Goal: Information Seeking & Learning: Learn about a topic

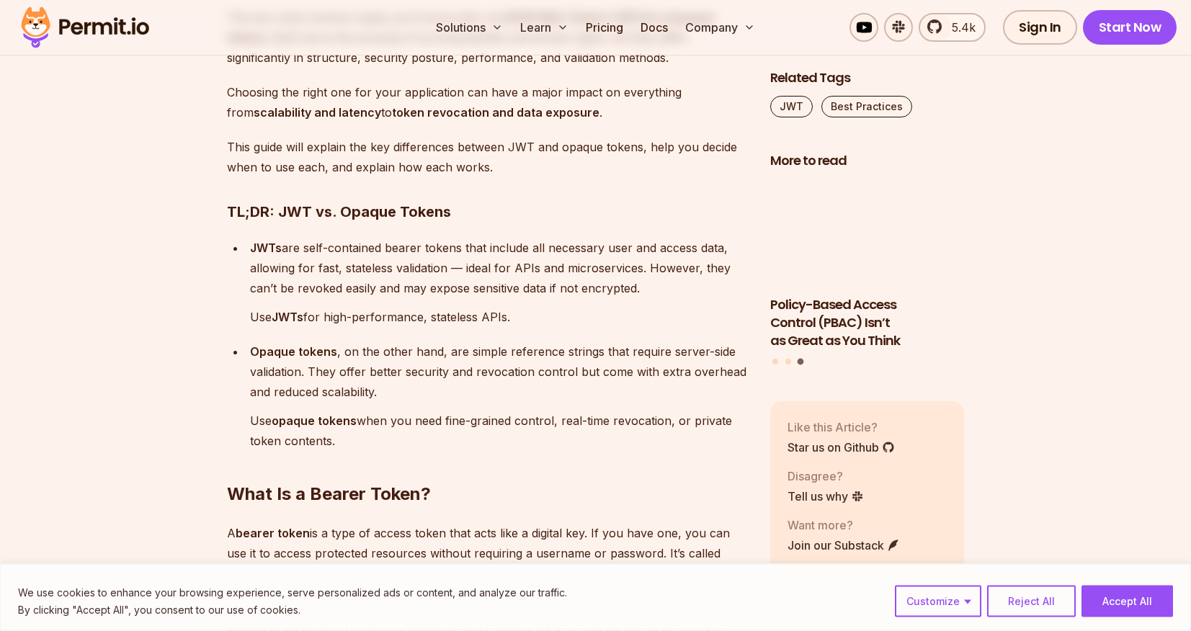
scroll to position [1103, 0]
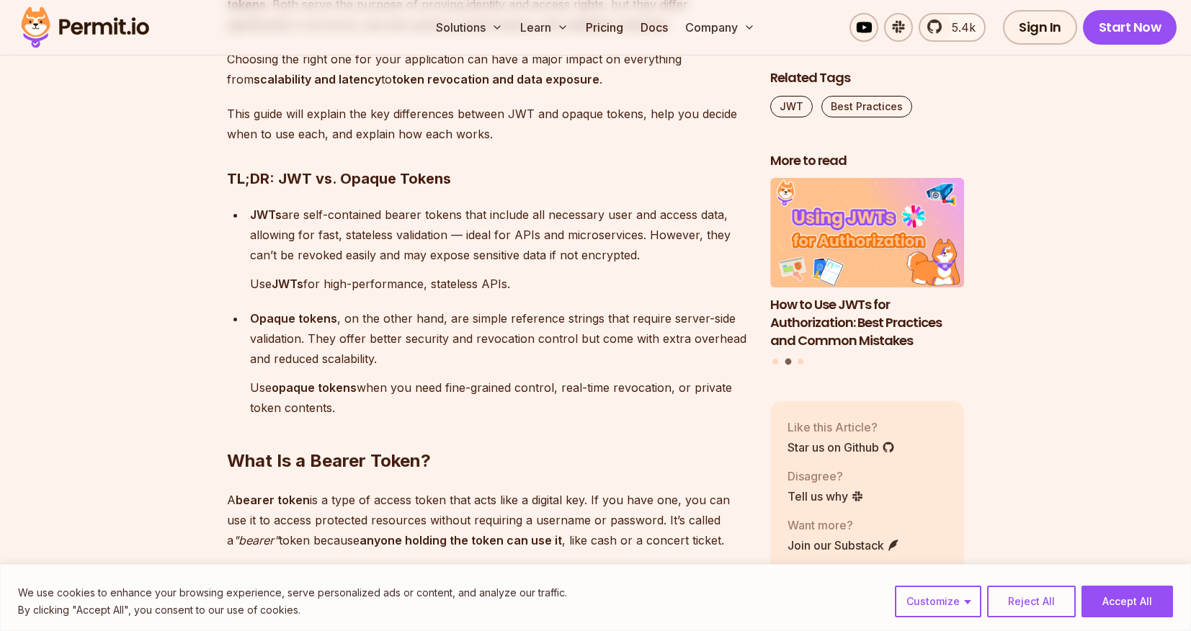
drag, startPoint x: 445, startPoint y: 259, endPoint x: 641, endPoint y: 259, distance: 196.1
click at [641, 259] on p "JWTs are self-contained bearer tokens that include all necessary user and acces…" at bounding box center [498, 235] width 497 height 61
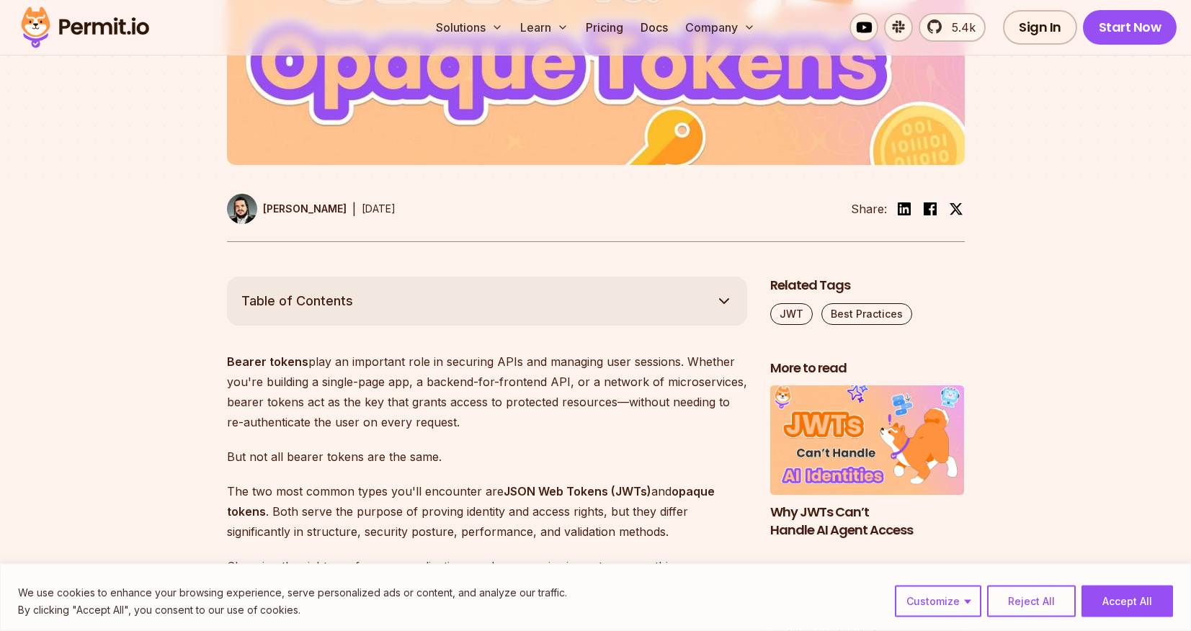
scroll to position [588, 0]
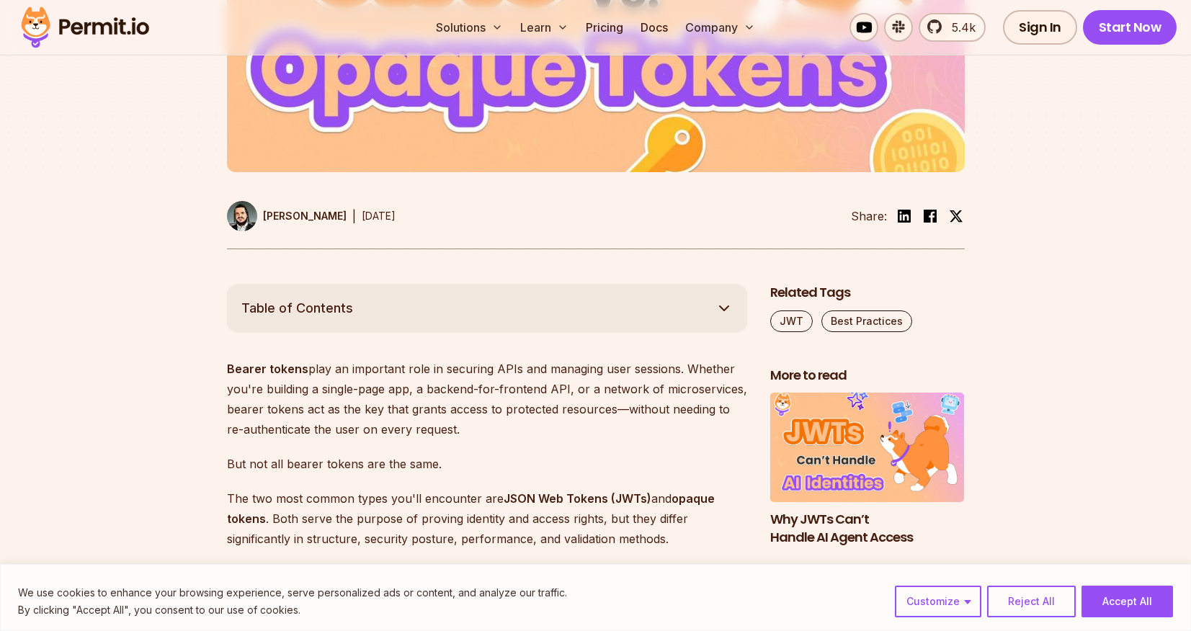
drag, startPoint x: 241, startPoint y: 306, endPoint x: 171, endPoint y: 438, distance: 149.3
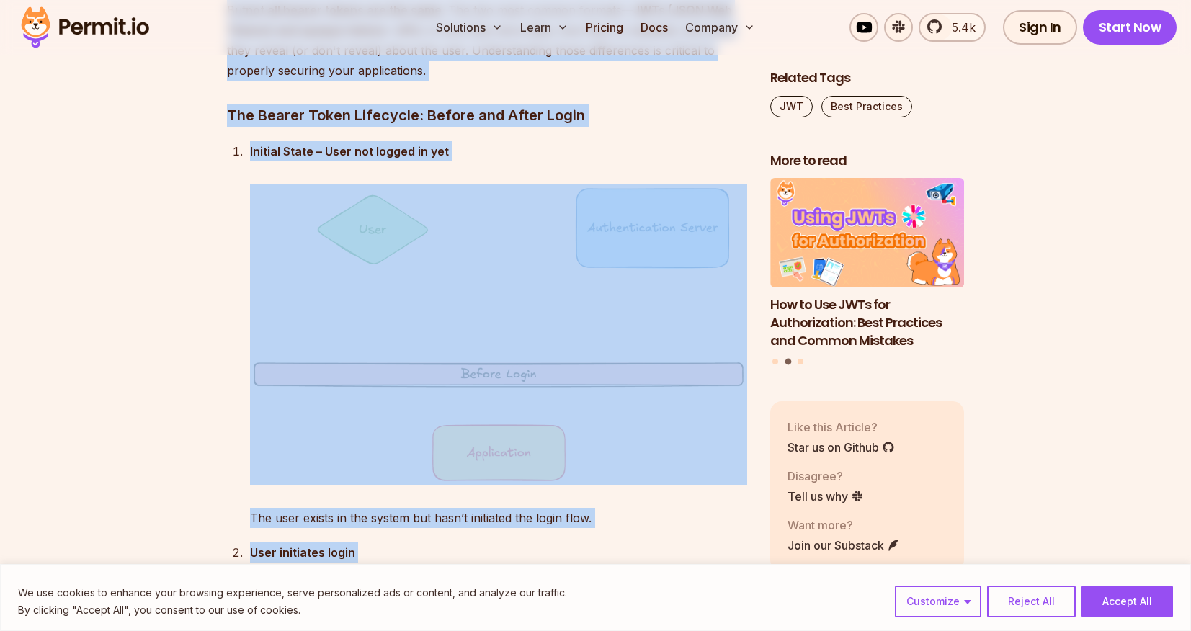
scroll to position [2074, 0]
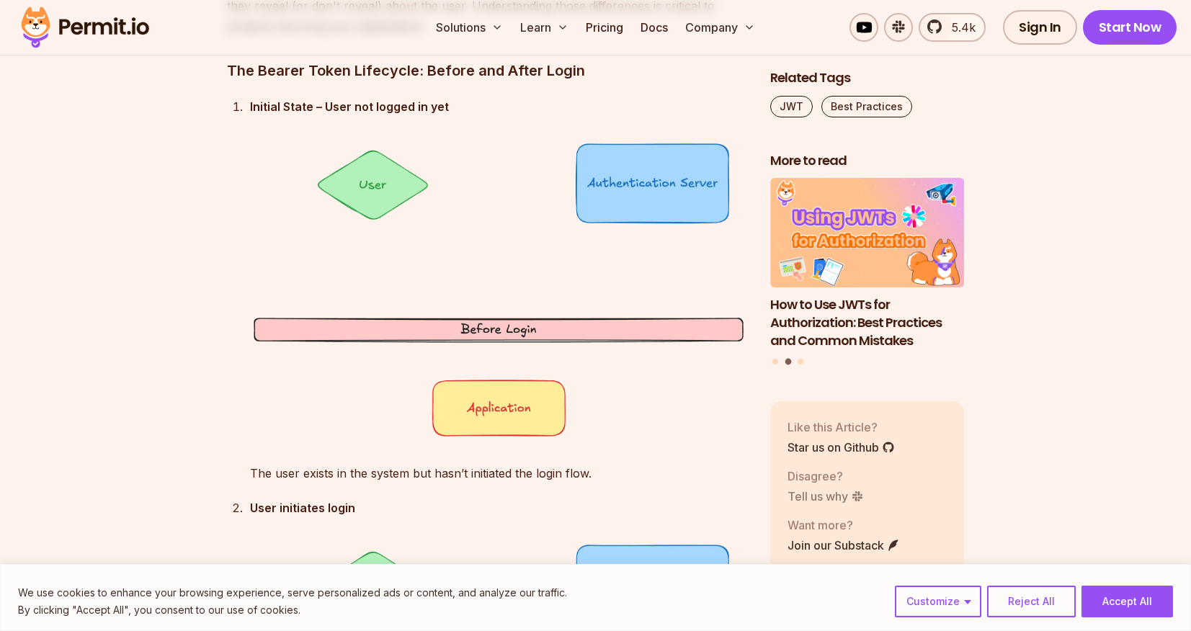
drag, startPoint x: 201, startPoint y: 287, endPoint x: 790, endPoint y: 504, distance: 627.6
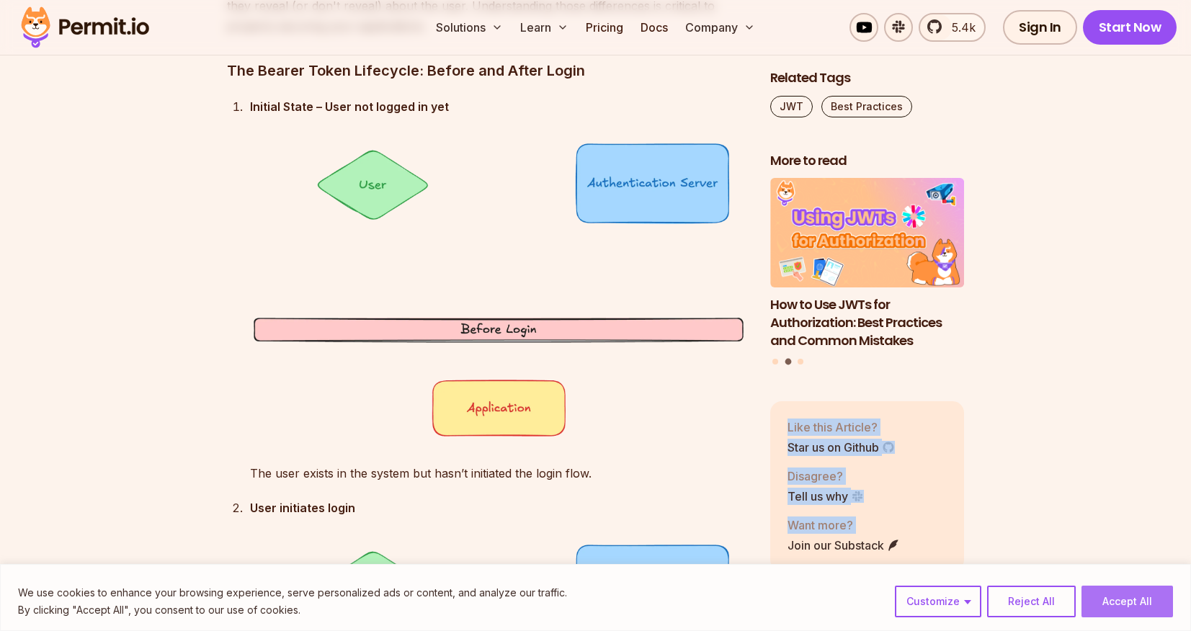
click at [1137, 606] on button "Accept All" at bounding box center [1128, 602] width 92 height 32
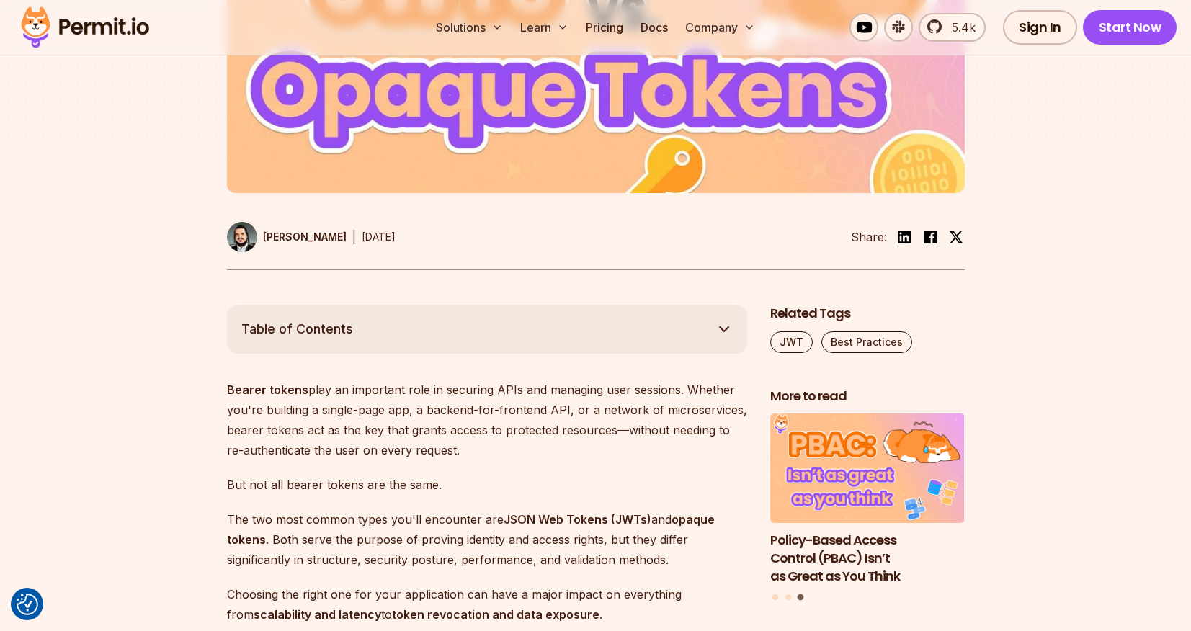
scroll to position [530, 0]
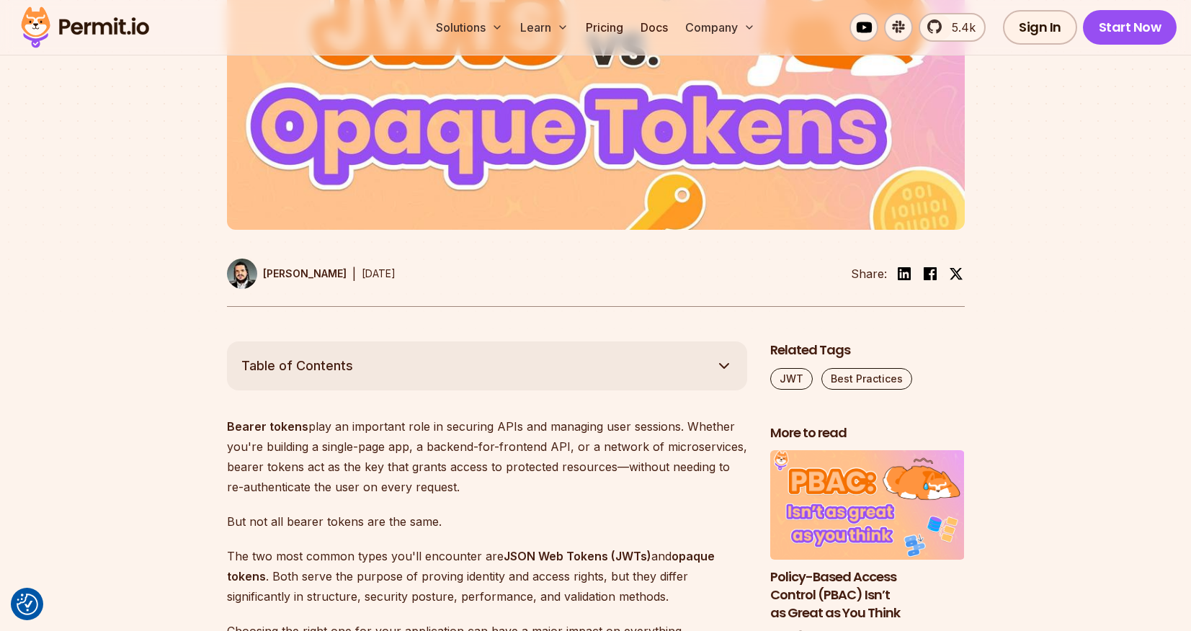
drag, startPoint x: 235, startPoint y: 365, endPoint x: 278, endPoint y: 474, distance: 117.1
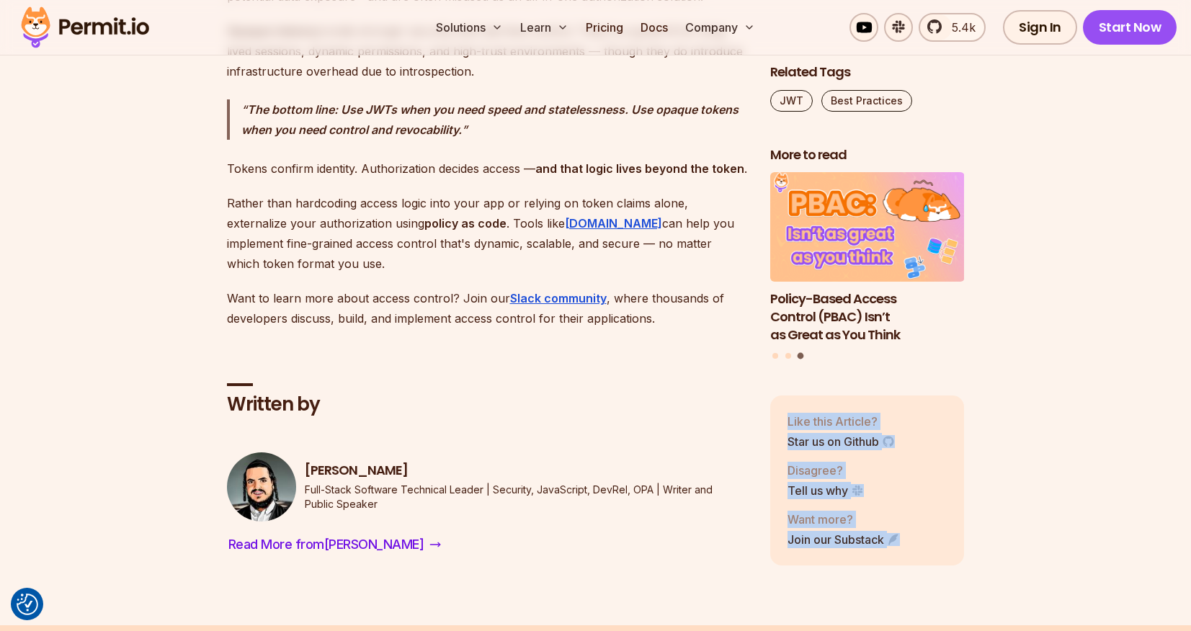
scroll to position [12307, 0]
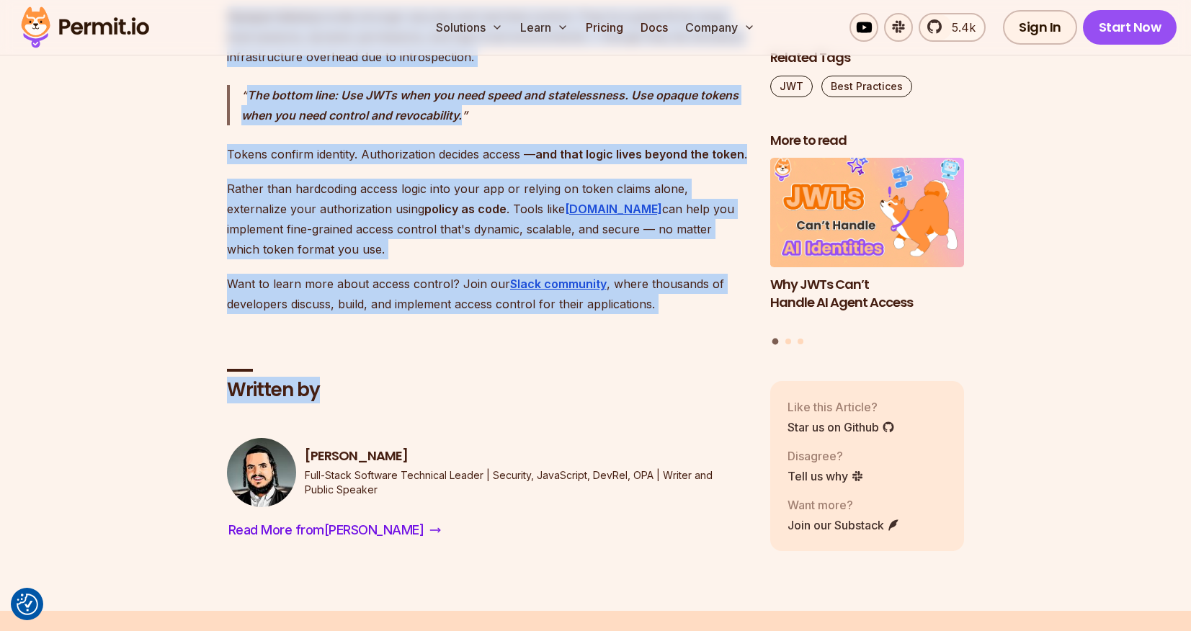
drag, startPoint x: 213, startPoint y: 358, endPoint x: 717, endPoint y: 318, distance: 505.4
copy div "Lorem ip Dolorsit Ametco adipis elit se doeiusmod temp in utlabore ETDo mag ali…"
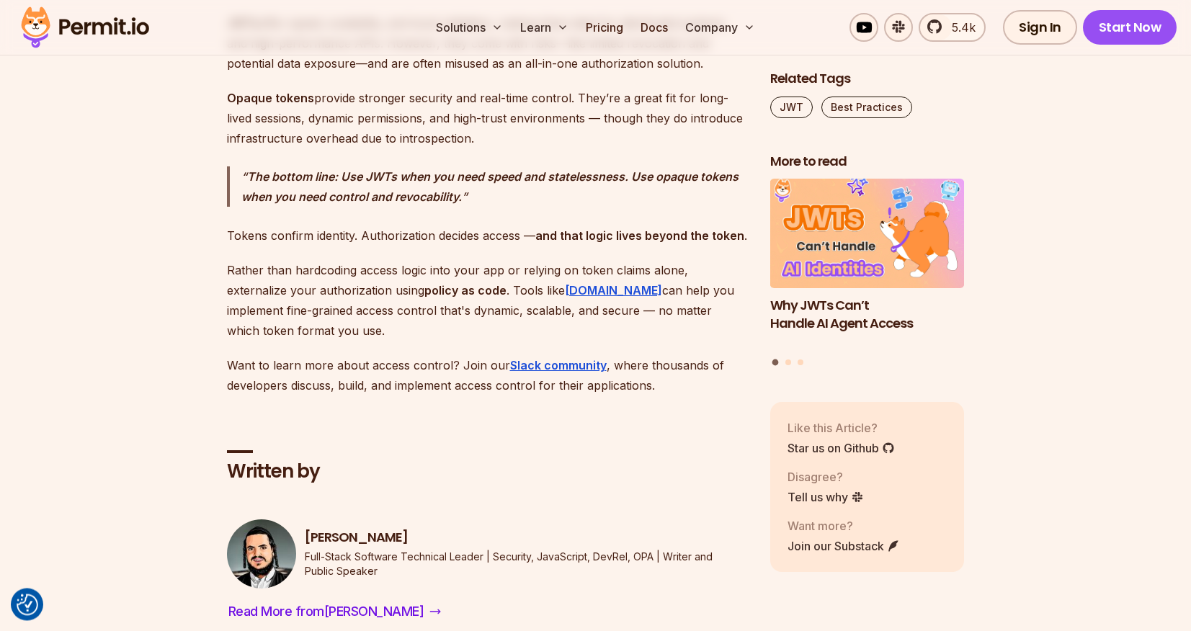
scroll to position [12453, 0]
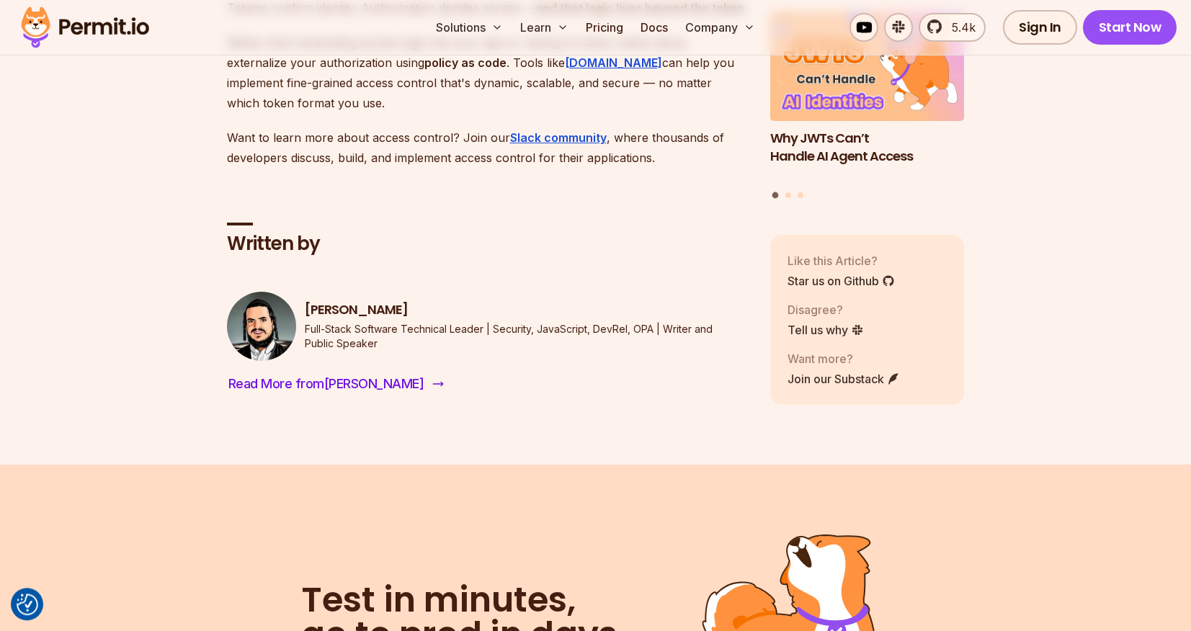
click at [320, 376] on span "Read More from [PERSON_NAME]" at bounding box center [326, 384] width 196 height 20
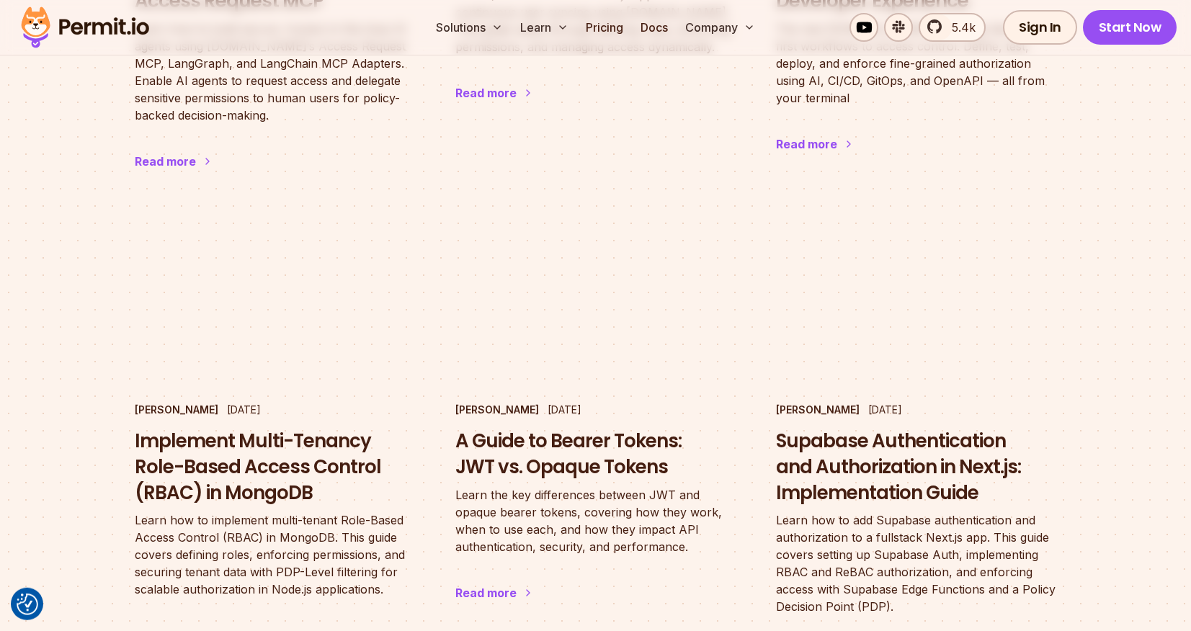
scroll to position [1250, 0]
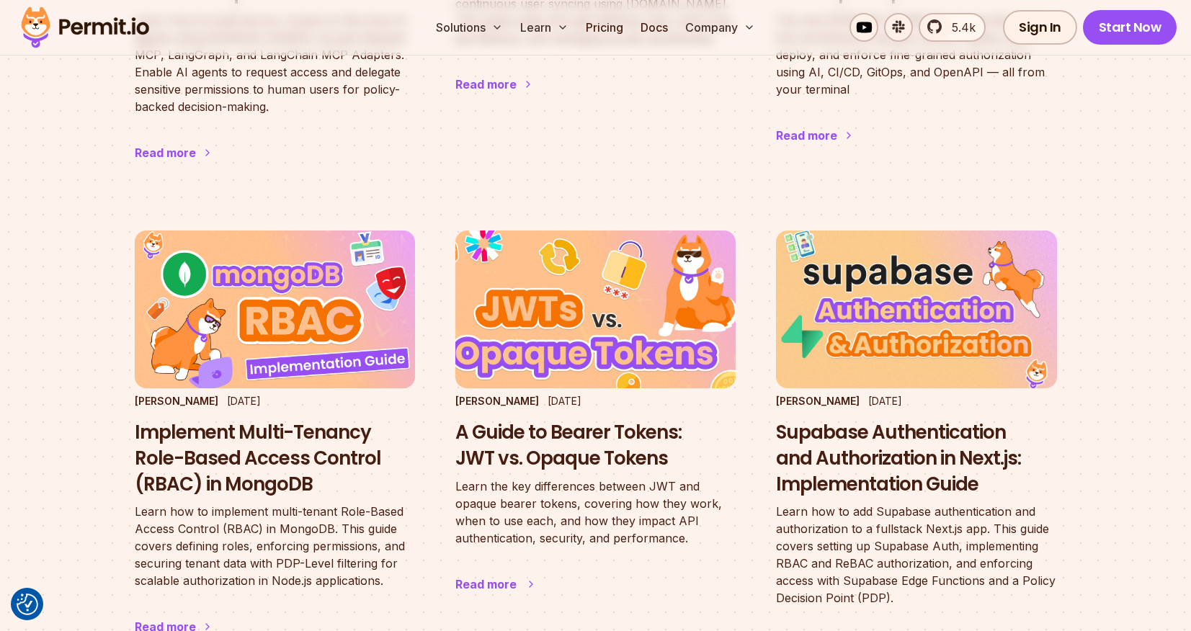
click at [595, 420] on h3 "A Guide to Bearer Tokens: JWT vs. Opaque Tokens" at bounding box center [596, 446] width 280 height 52
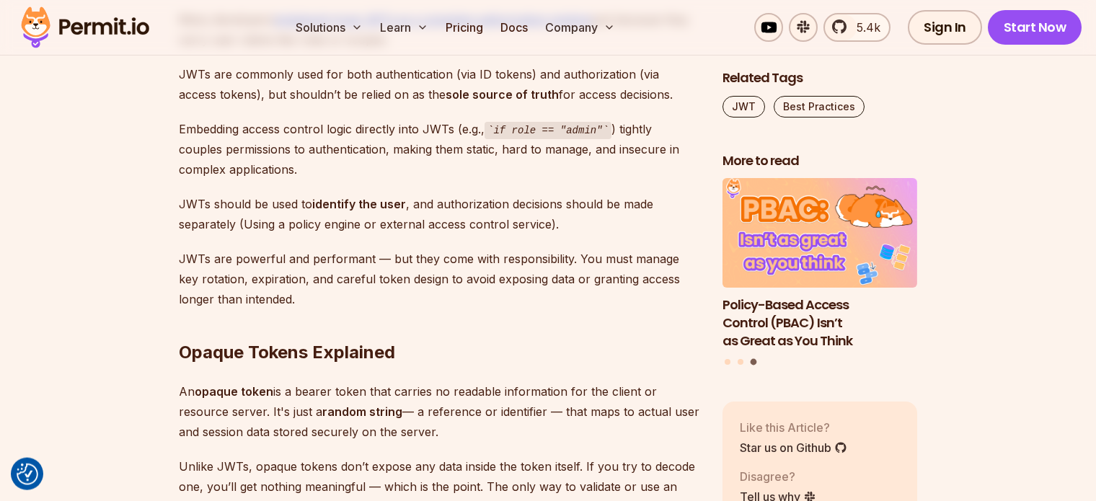
scroll to position [6543, 0]
